Goal: Use online tool/utility: Utilize a website feature to perform a specific function

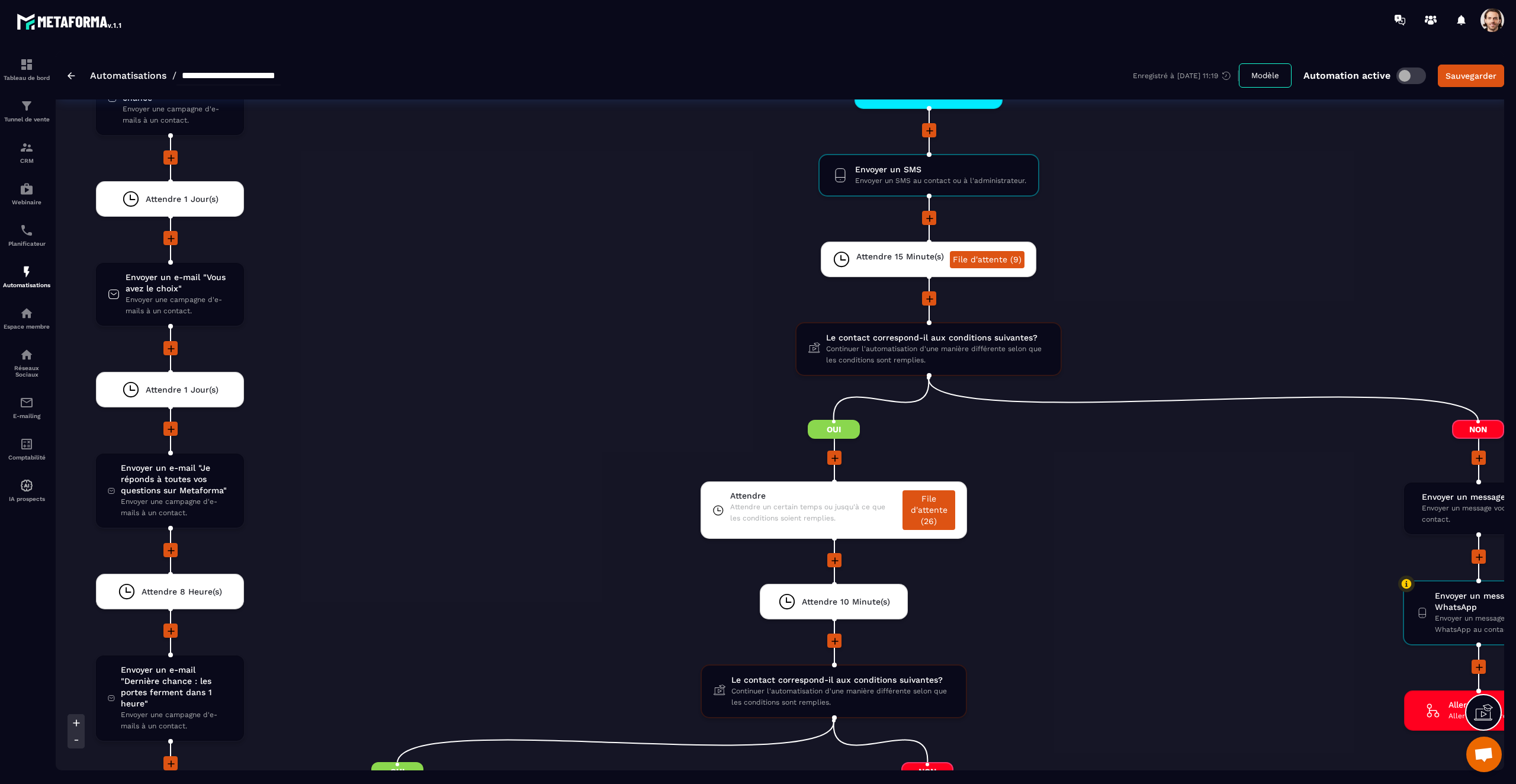
scroll to position [3008, 0]
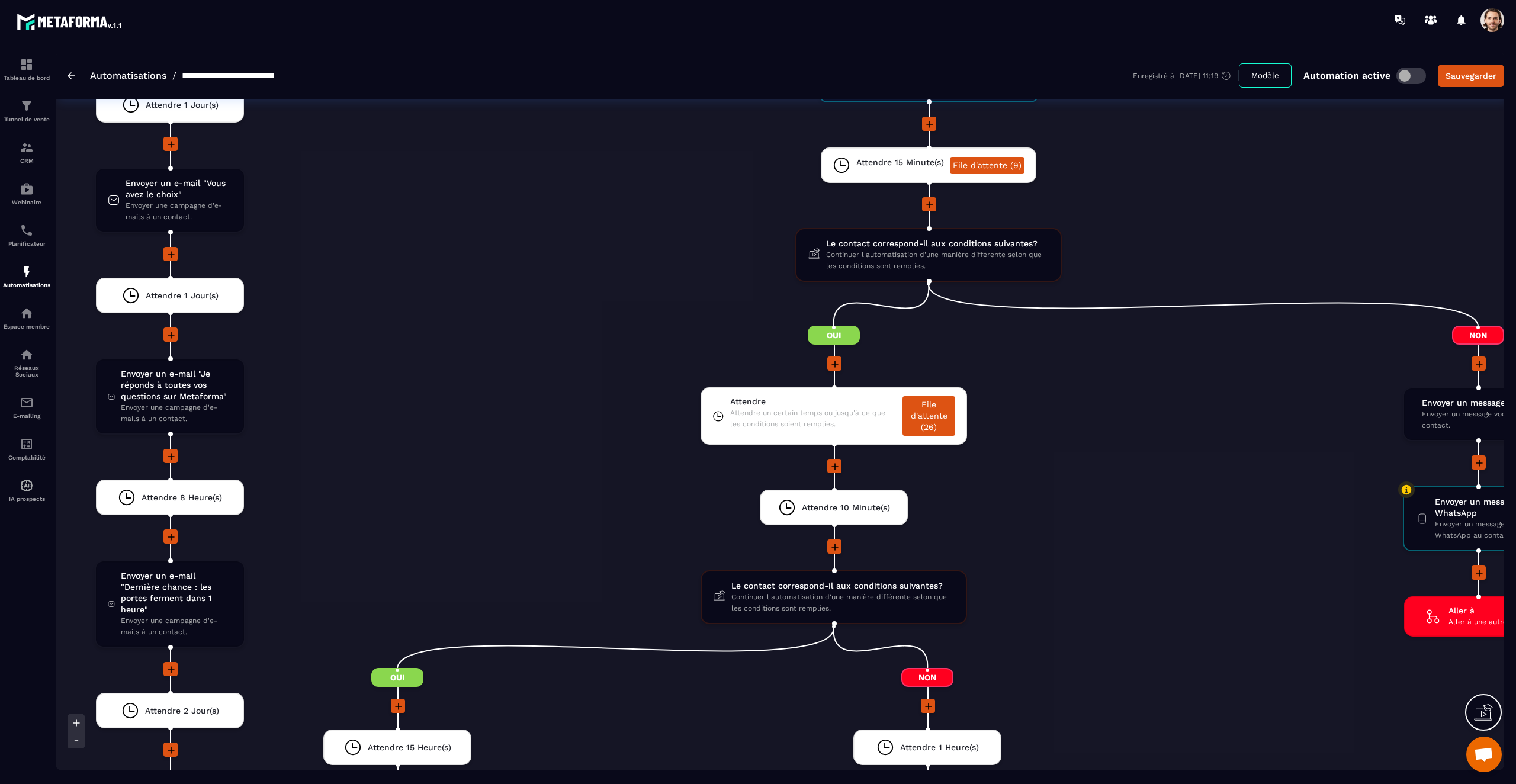
click at [1092, 439] on li "Attendre Attendre un certain temps ou jusqu'à ce que les conditions soient remp…" at bounding box center [834, 423] width 1060 height 72
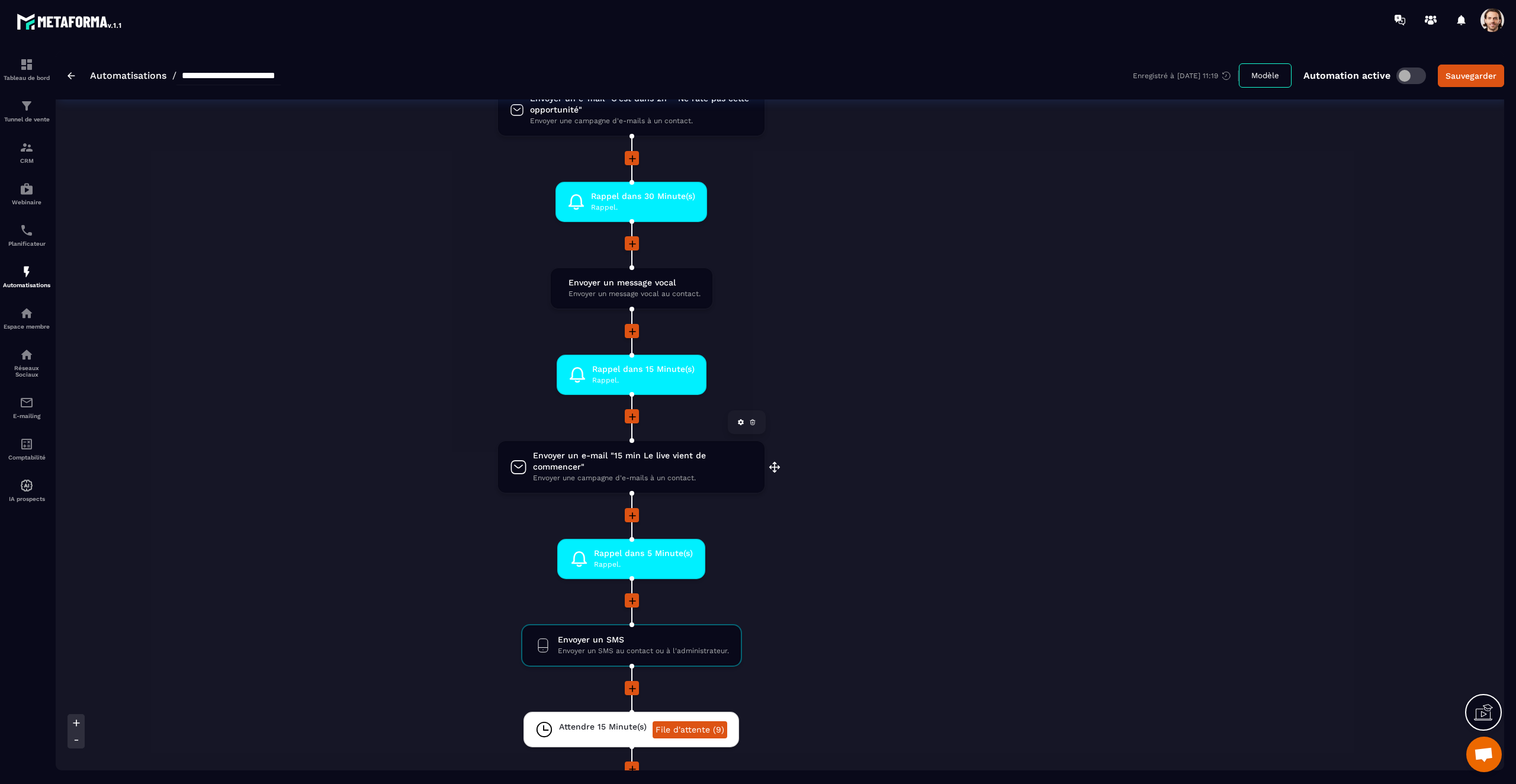
scroll to position [2432, 0]
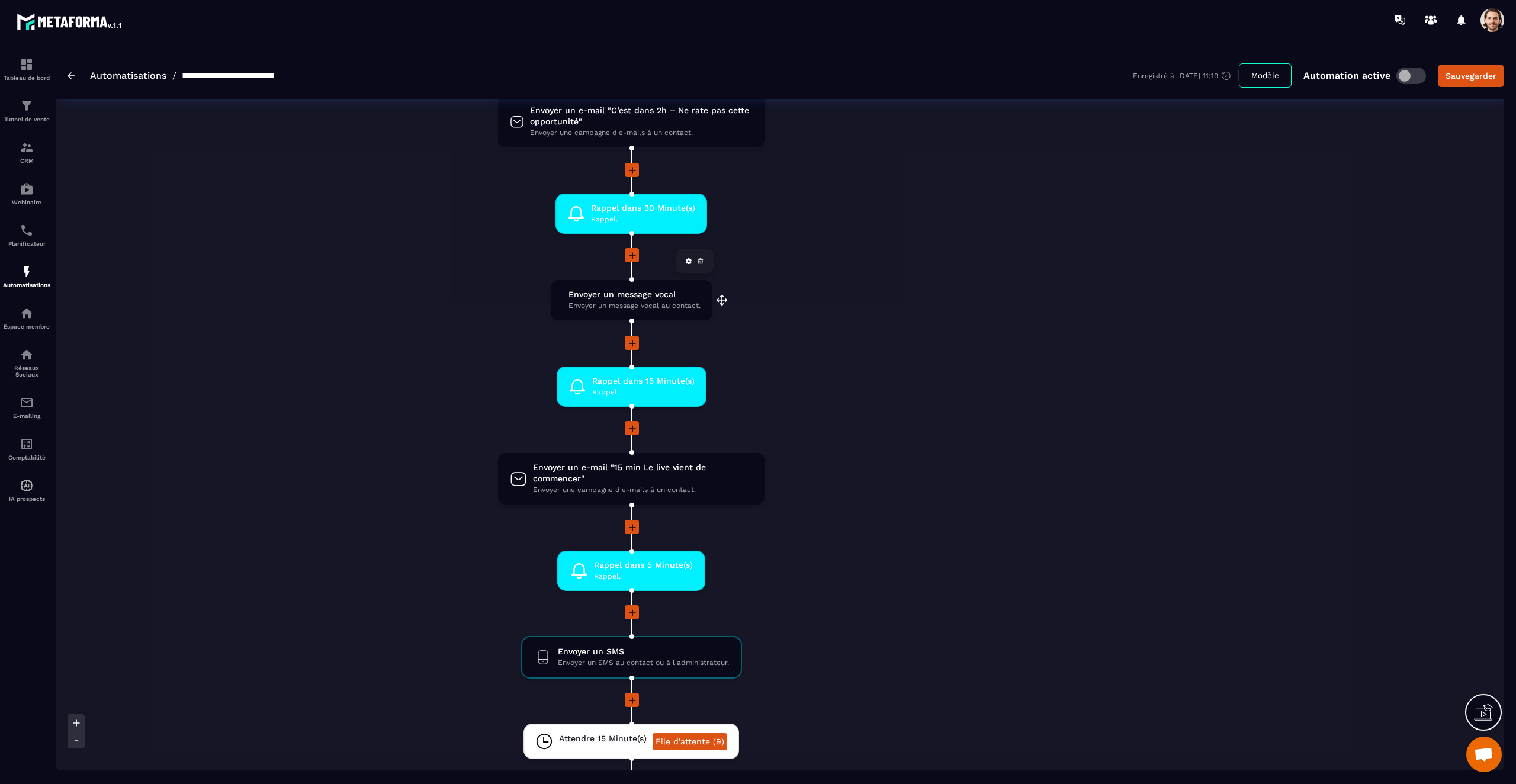
click at [641, 307] on span "Envoyer un message vocal au contact." at bounding box center [634, 306] width 132 height 11
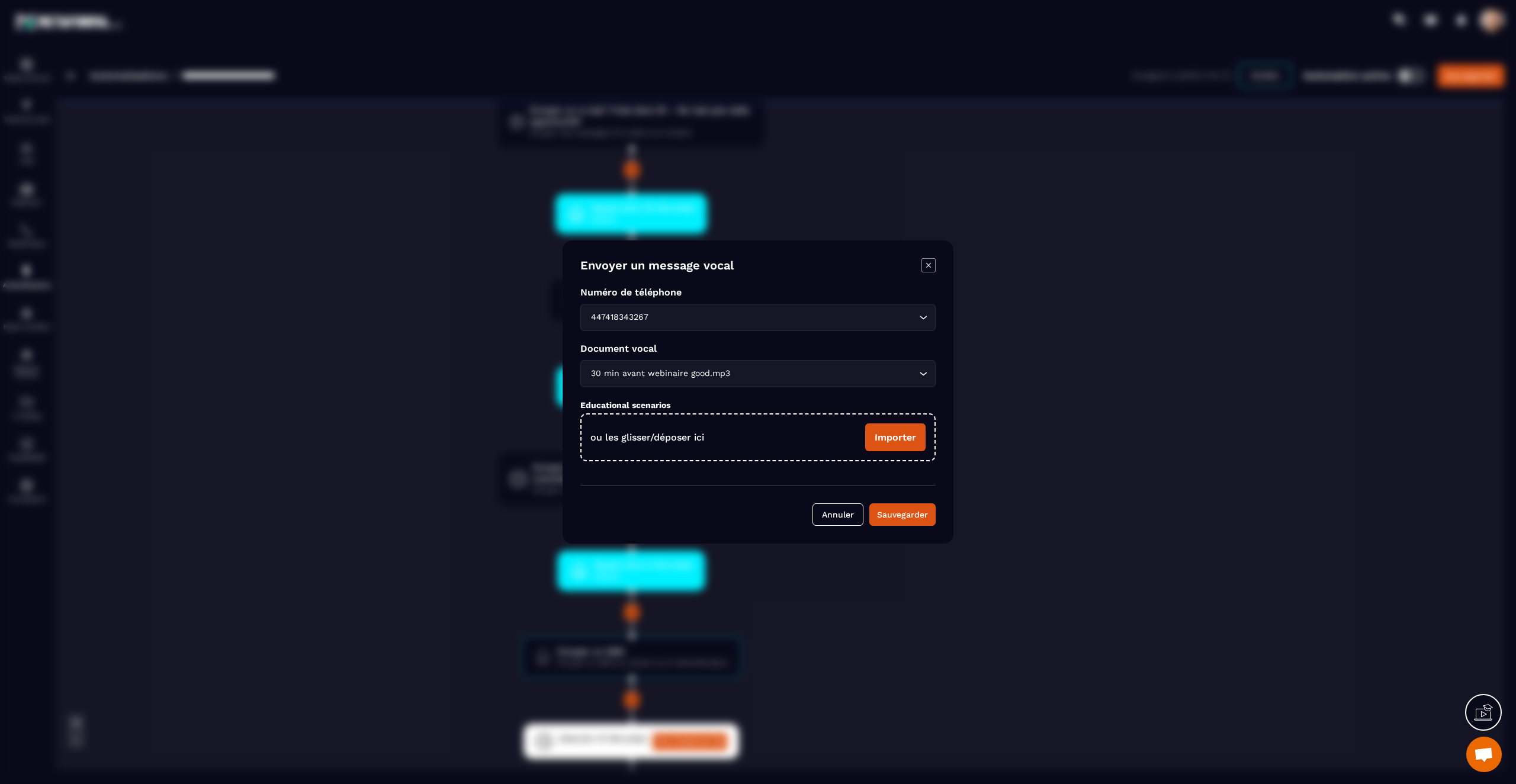
click at [928, 267] on icon "Modal window" at bounding box center [929, 265] width 15 height 15
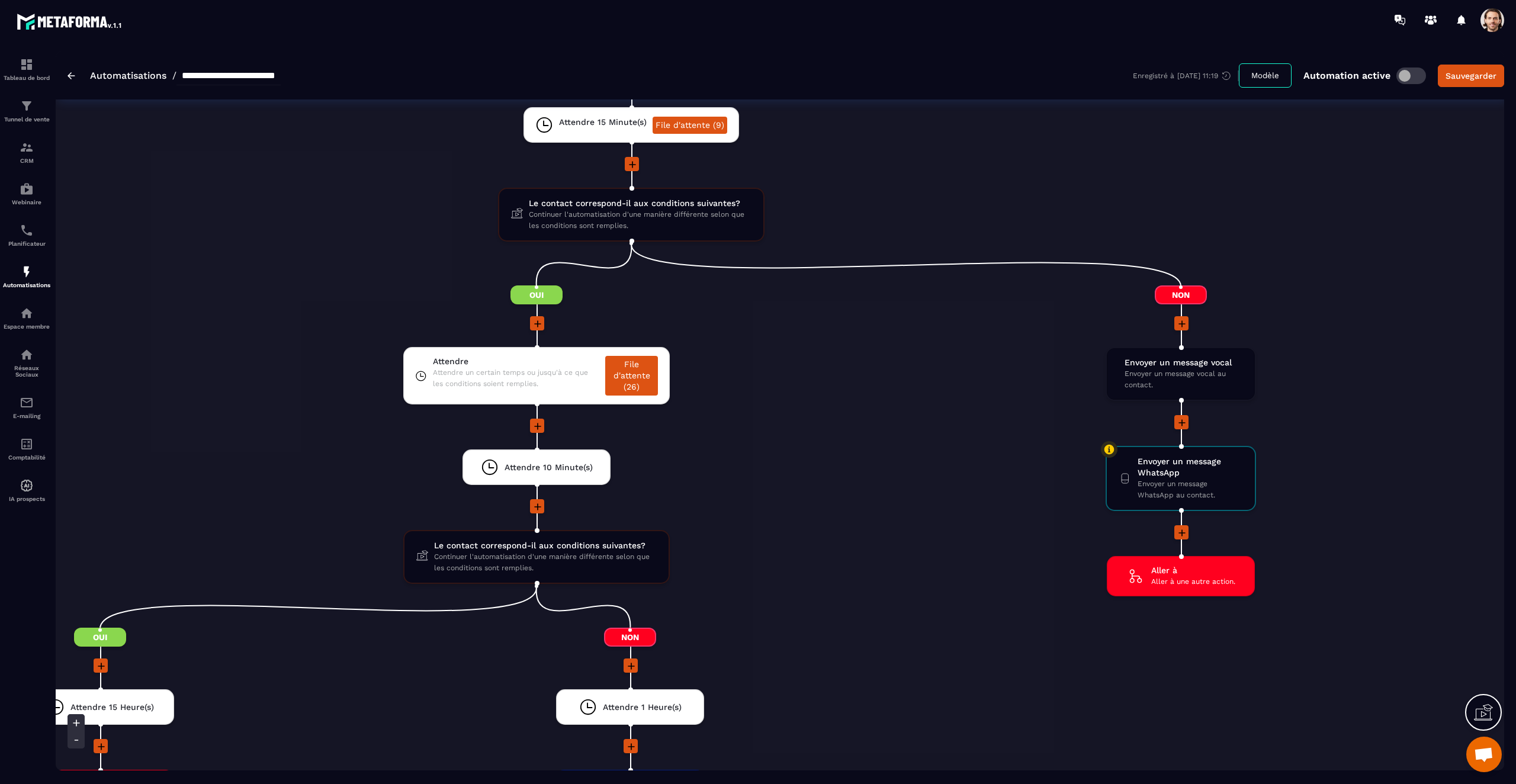
scroll to position [3143, 0]
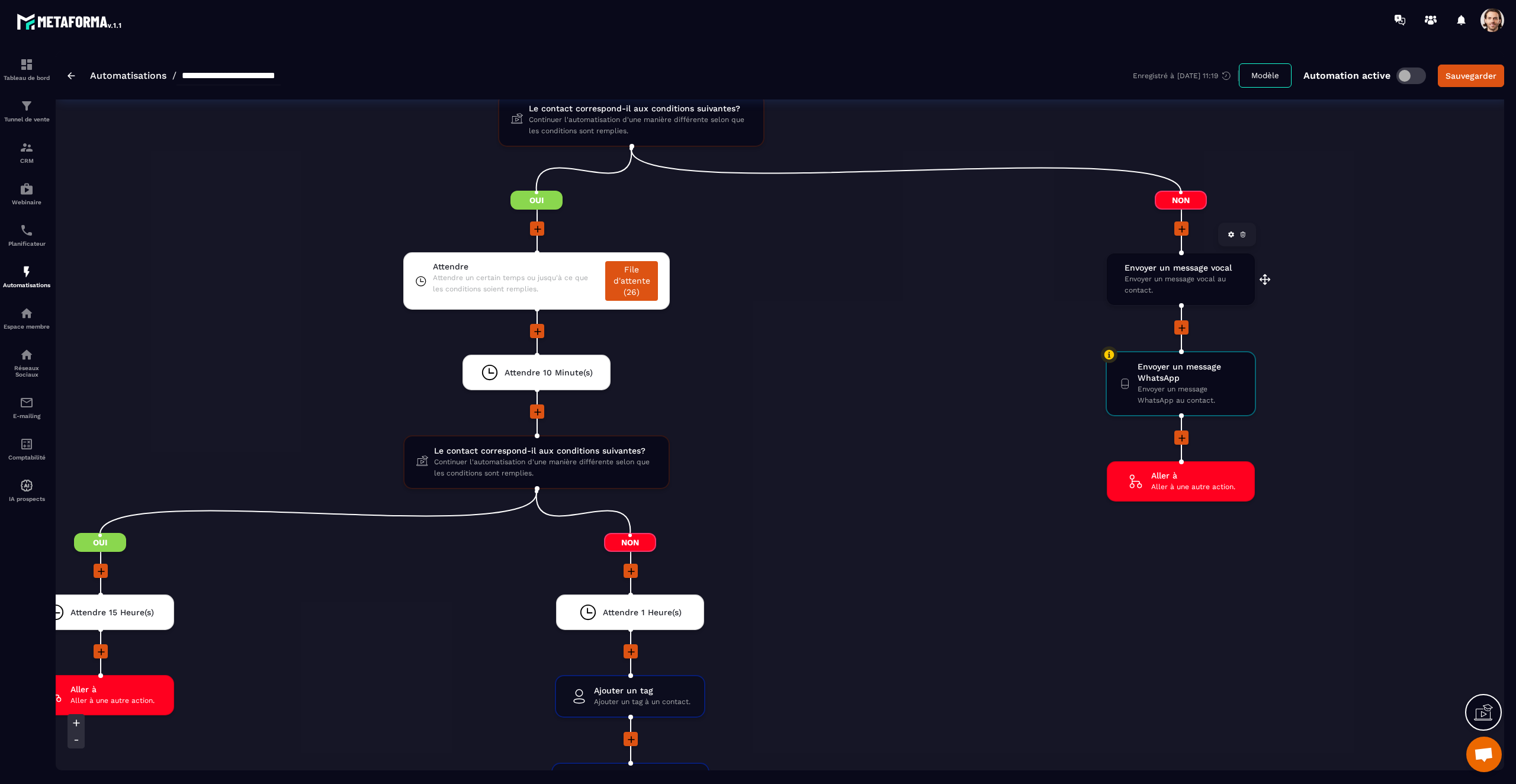
click at [1202, 284] on span "Envoyer un message vocal au contact." at bounding box center [1184, 285] width 118 height 23
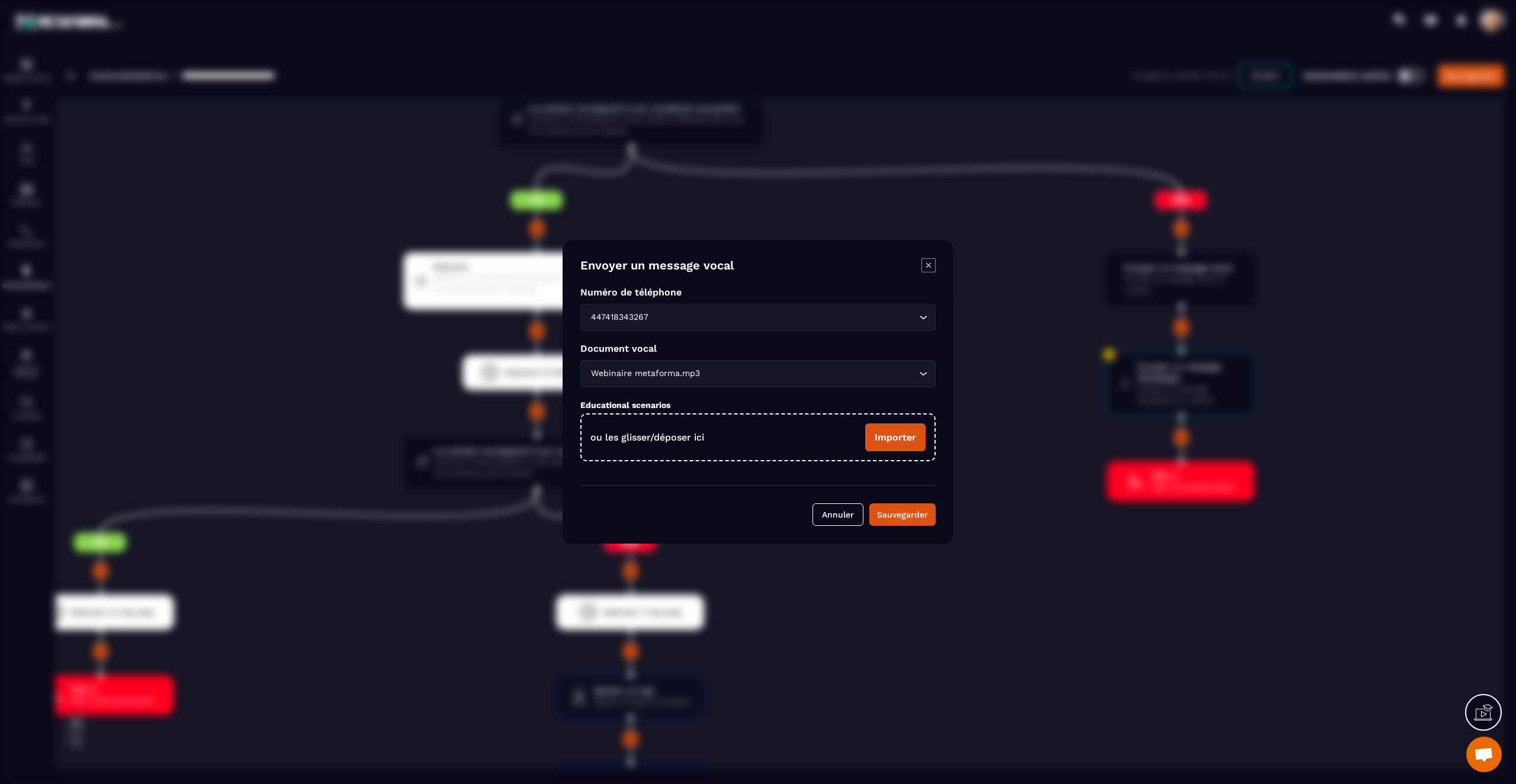
click at [927, 267] on icon "Modal window" at bounding box center [929, 265] width 15 height 15
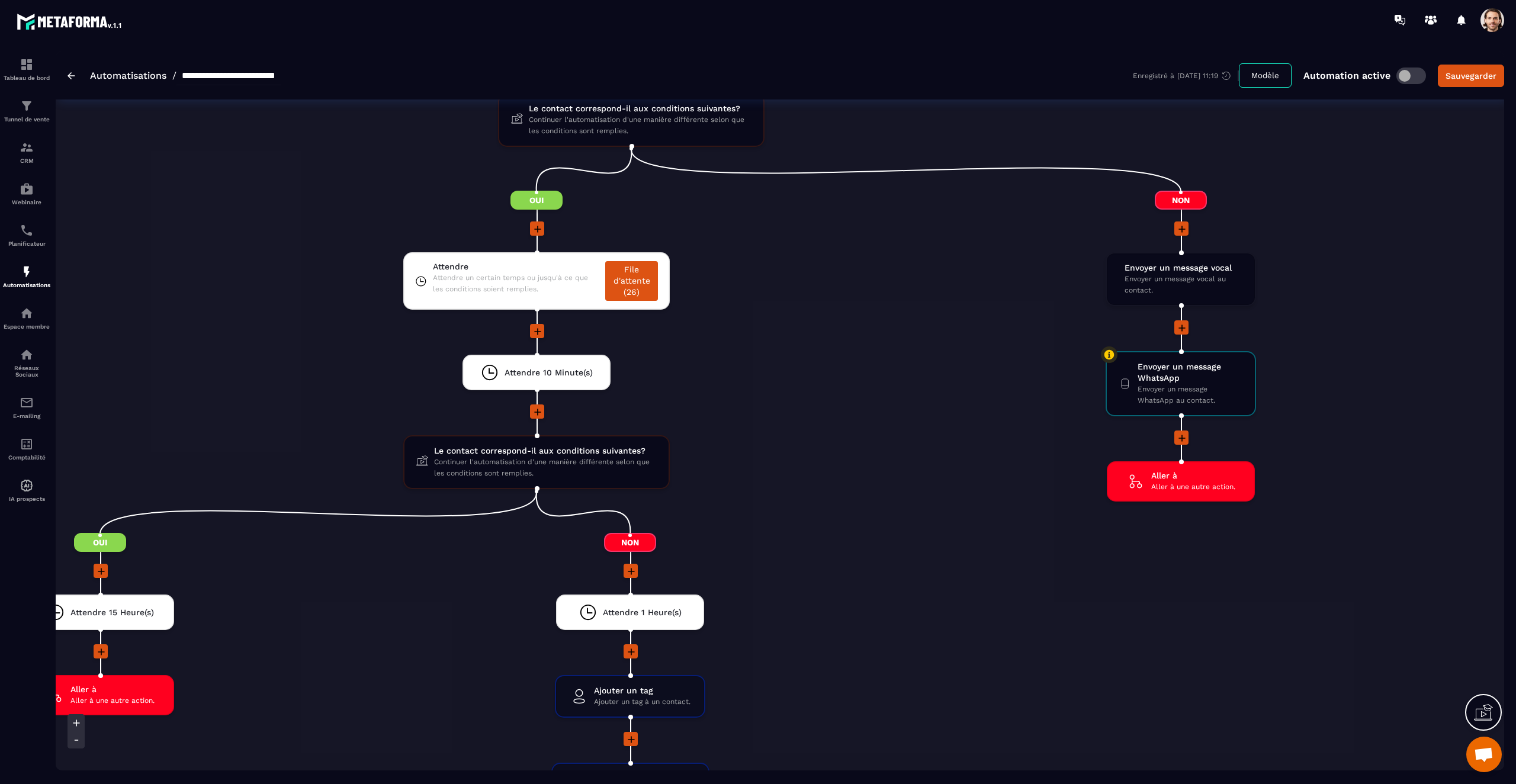
click at [979, 434] on li at bounding box center [536, 419] width 1060 height 31
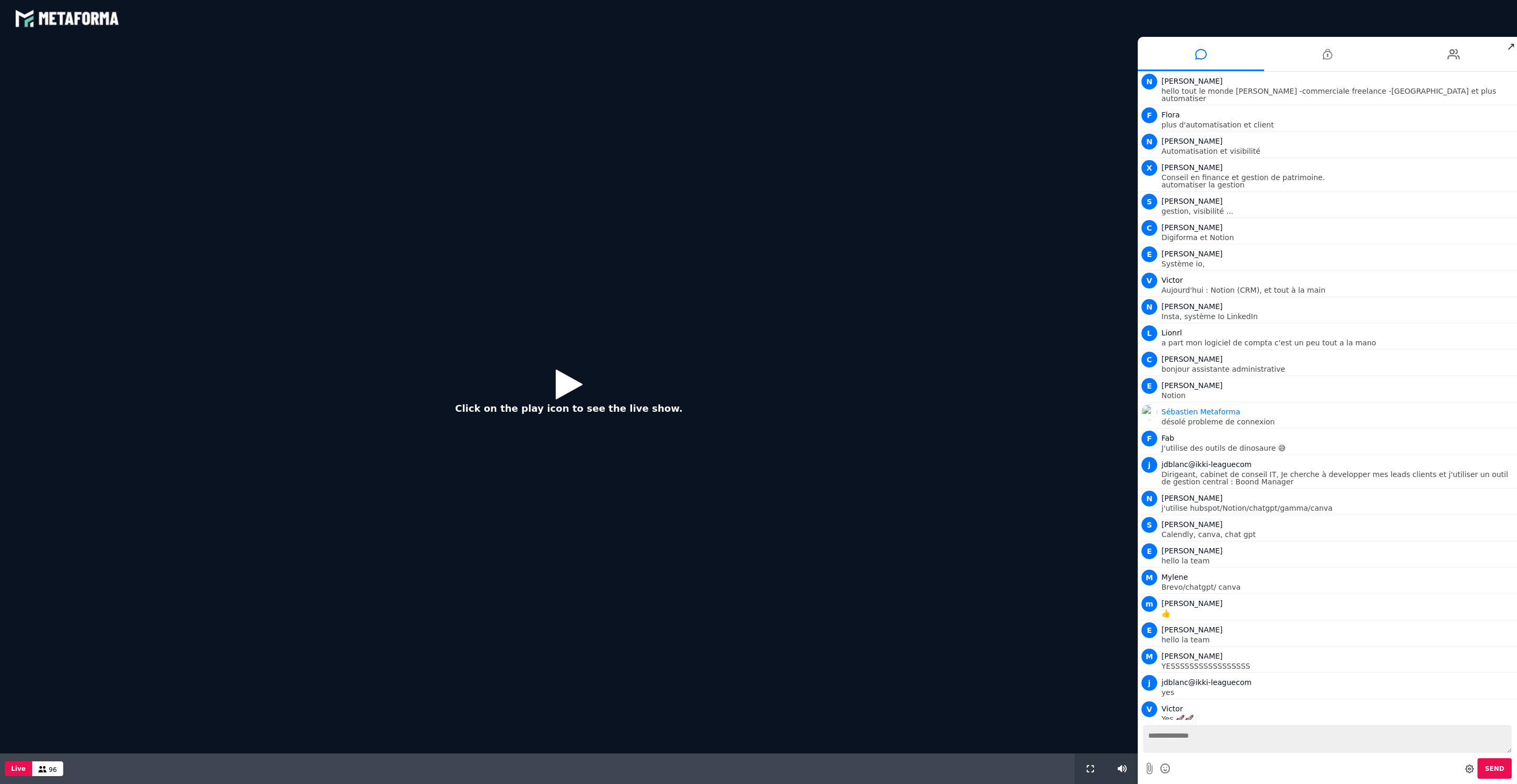
scroll to position [428, 0]
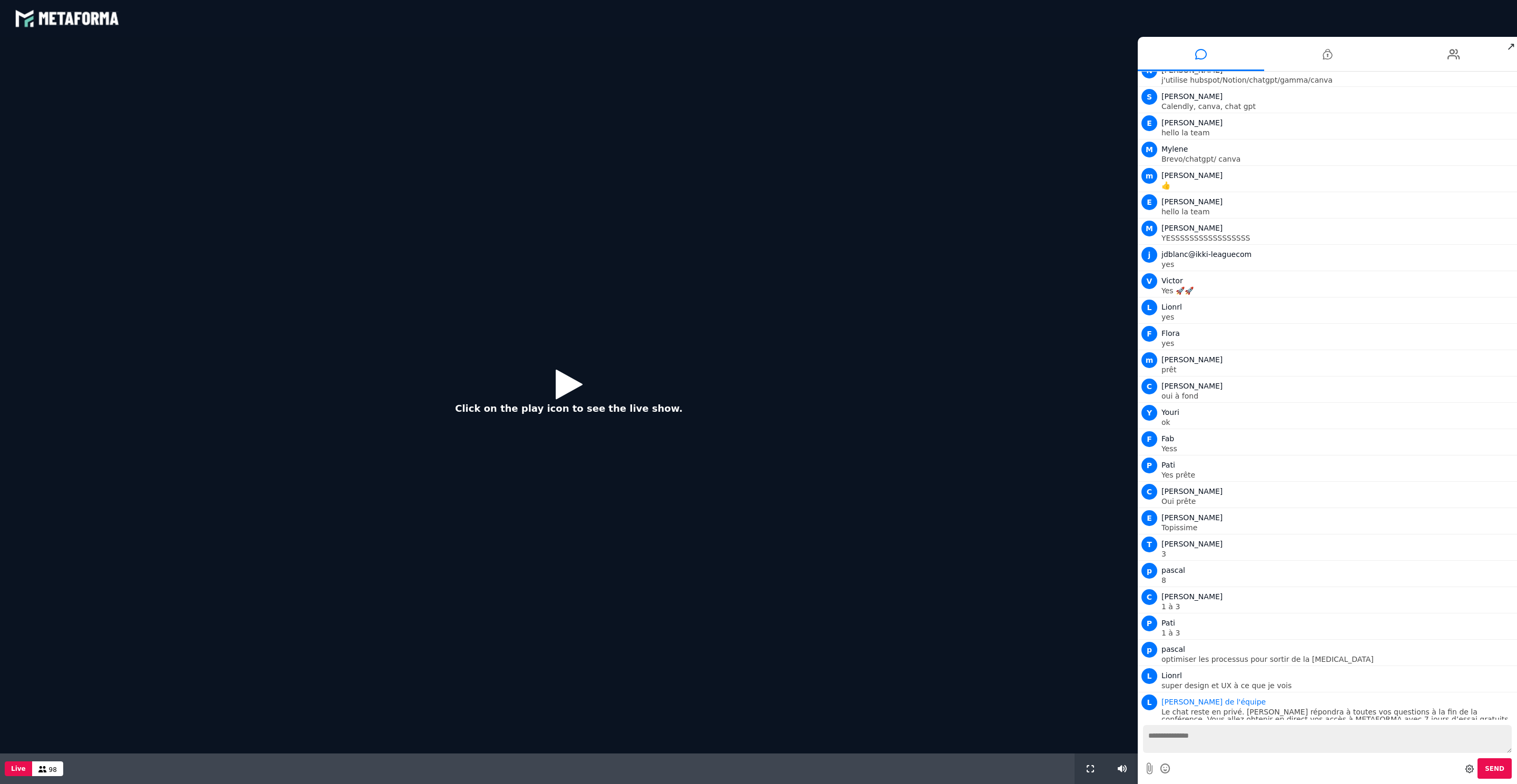
click at [566, 385] on icon at bounding box center [569, 384] width 27 height 34
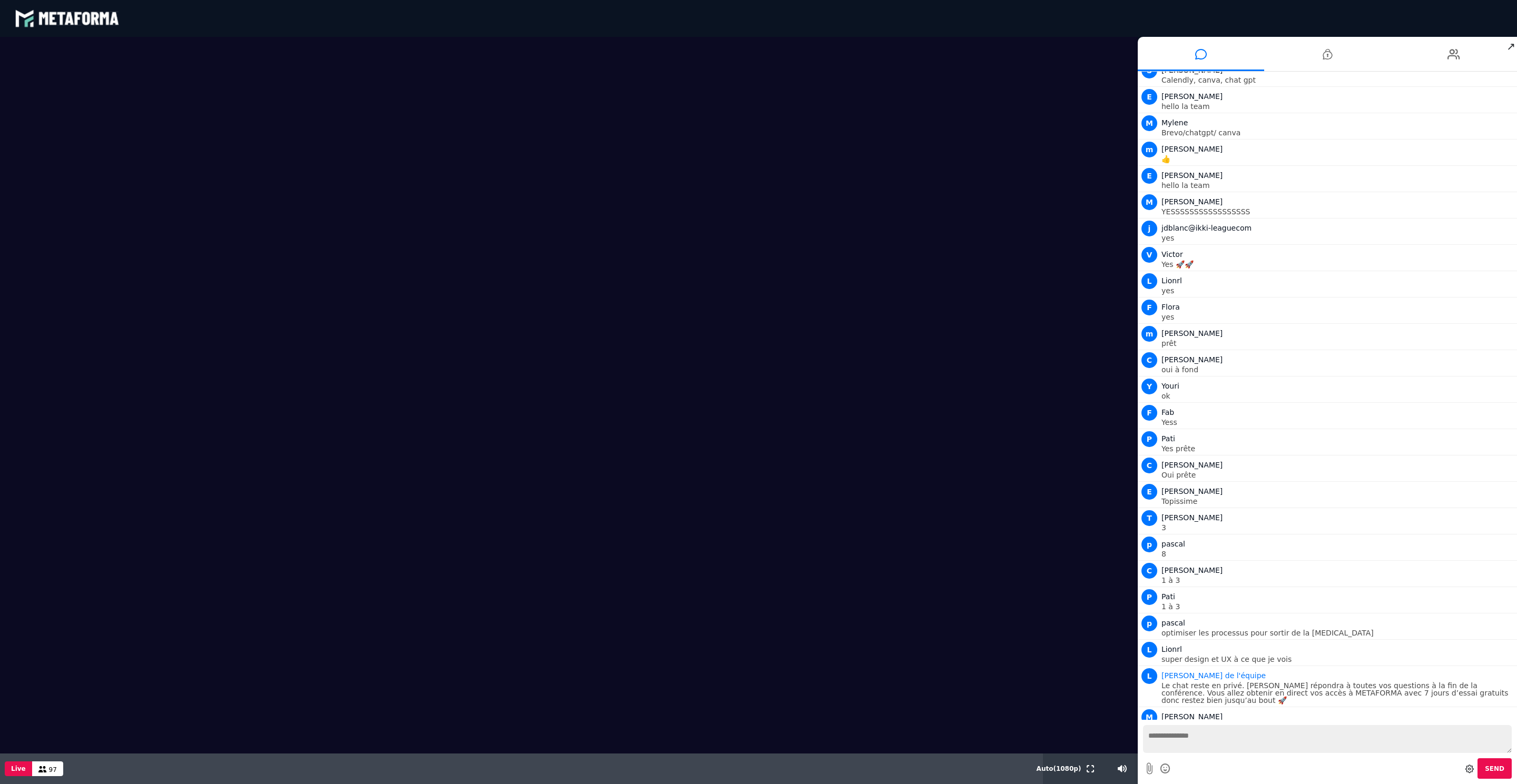
scroll to position [480, 0]
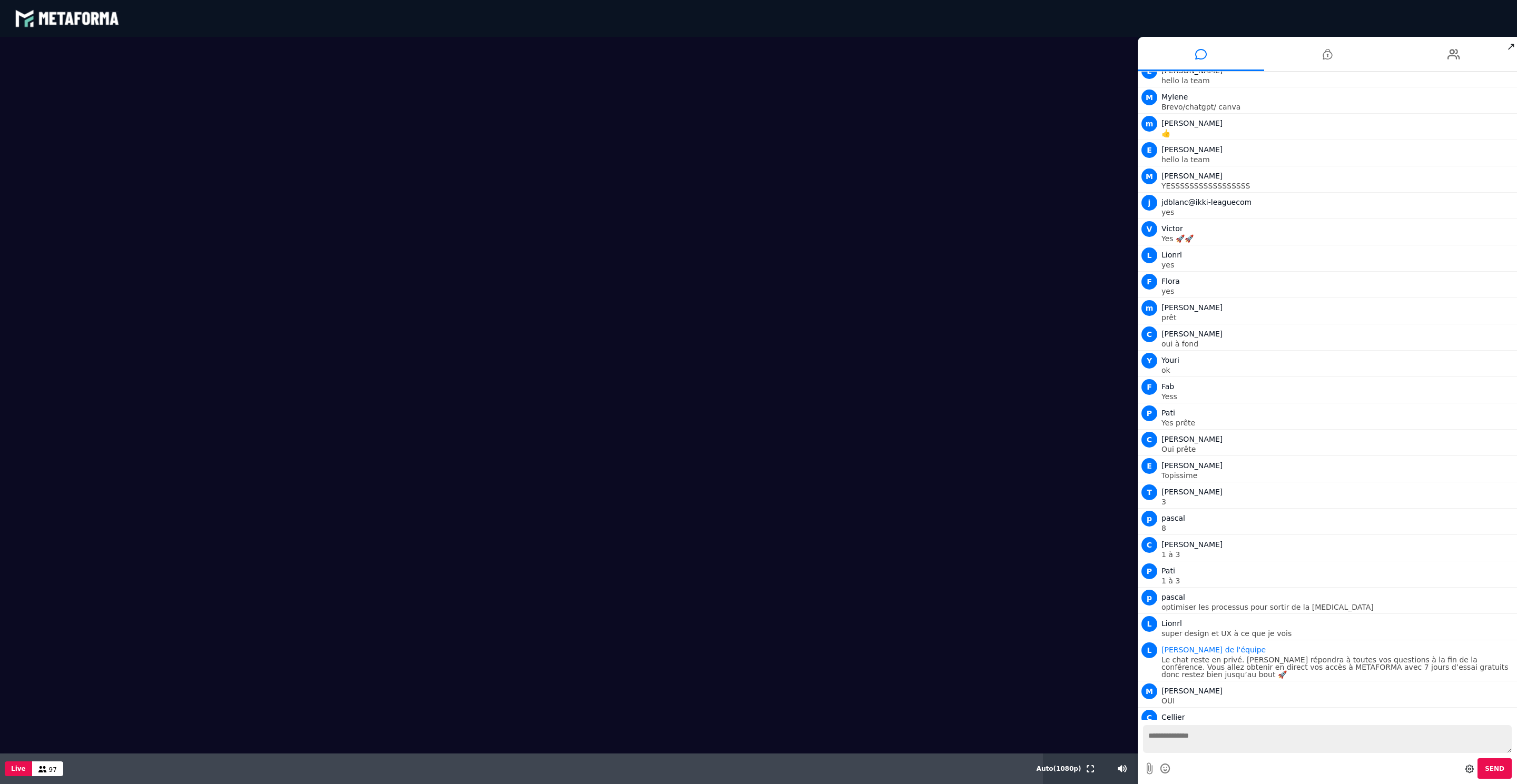
click at [32, 772] on div "97" at bounding box center [47, 769] width 31 height 15
click at [42, 770] on icon at bounding box center [43, 769] width 9 height 6
click at [24, 769] on button "Live" at bounding box center [18, 769] width 28 height 15
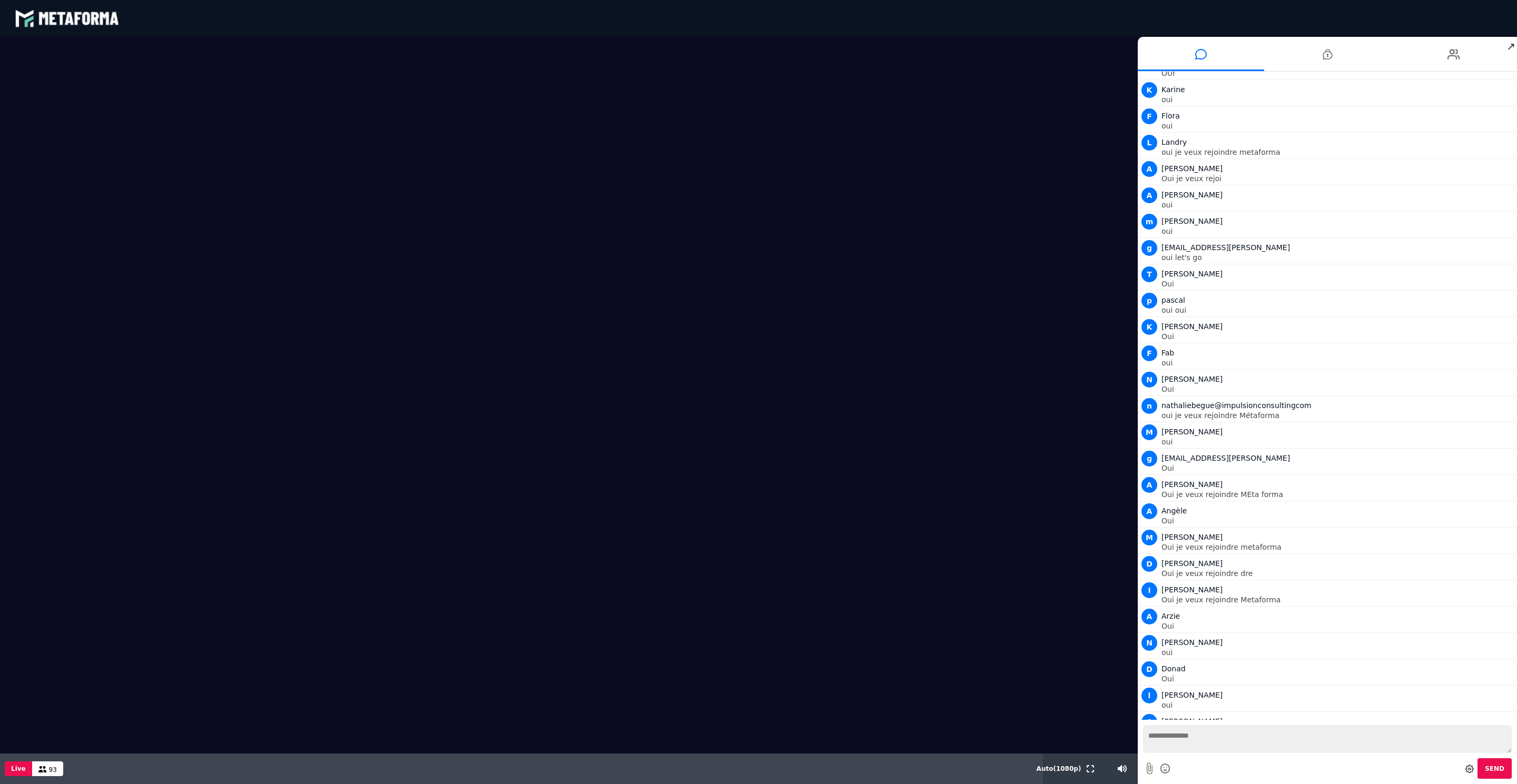
scroll to position [1398, 0]
